Goal: Navigation & Orientation: Go to known website

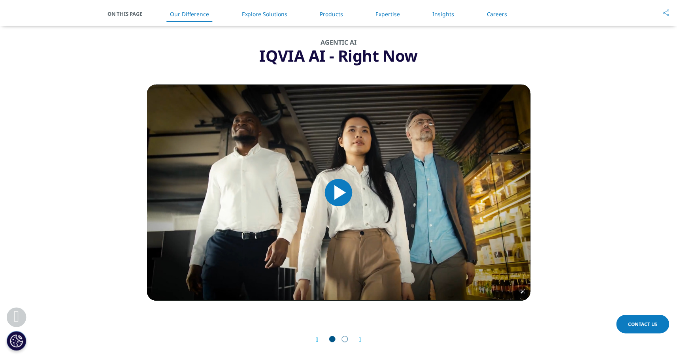
scroll to position [656, 0]
